Goal: Find specific page/section

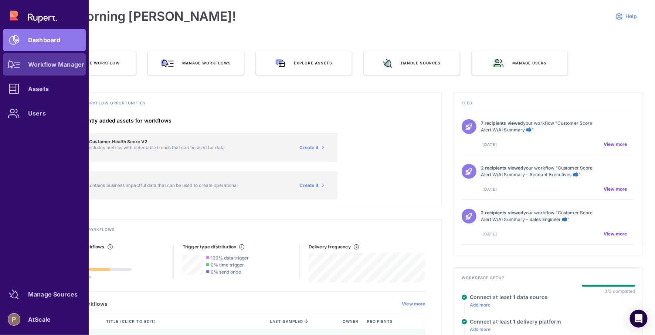
click at [47, 72] on link "Workflow Manager" at bounding box center [44, 64] width 83 height 22
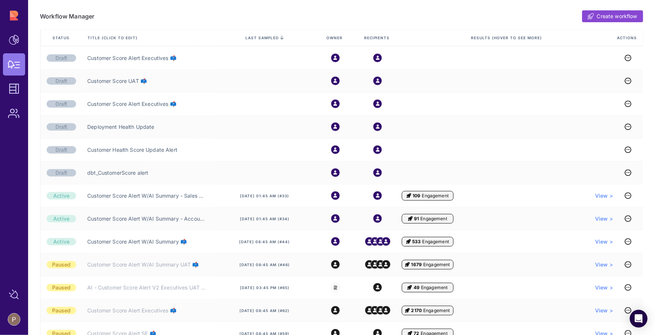
scroll to position [121, 0]
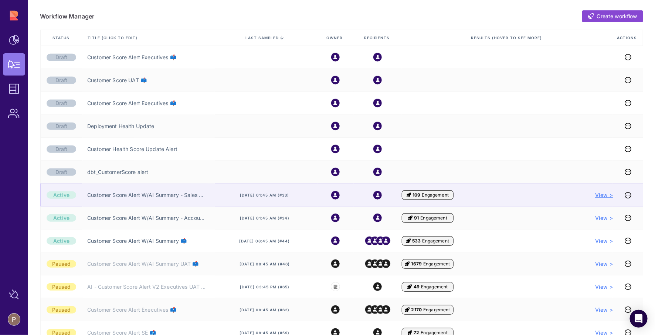
click at [602, 194] on span "View >" at bounding box center [605, 194] width 18 height 7
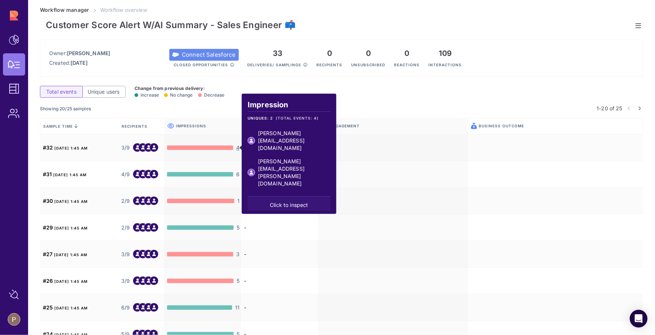
click at [270, 196] on div "Click to inspect" at bounding box center [289, 203] width 83 height 15
